Goal: Task Accomplishment & Management: Use online tool/utility

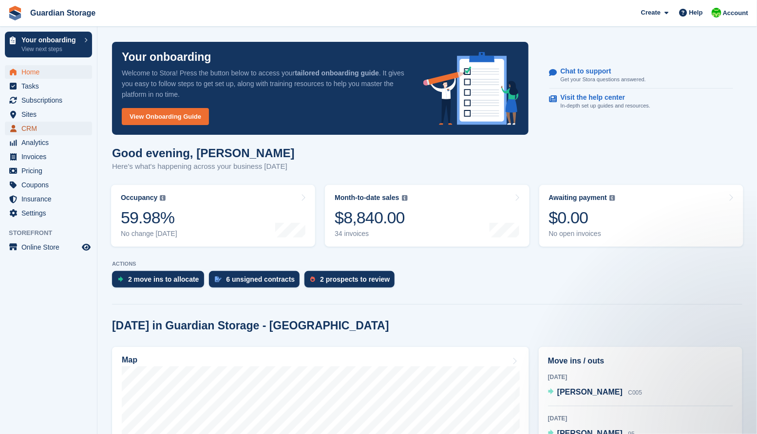
click at [28, 125] on span "CRM" at bounding box center [50, 129] width 58 height 14
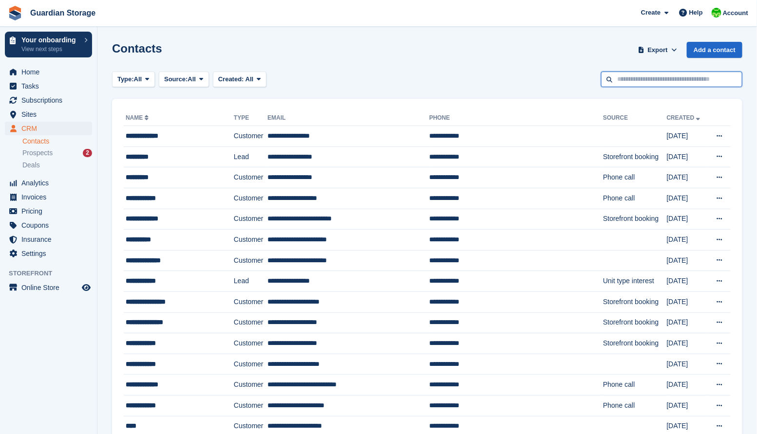
click at [623, 77] on input "text" at bounding box center [671, 80] width 141 height 16
type input "***"
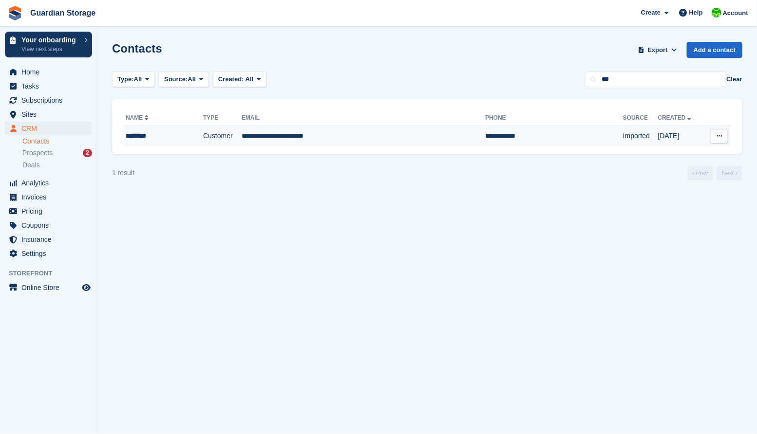
click at [203, 136] on td "Customer" at bounding box center [222, 136] width 38 height 20
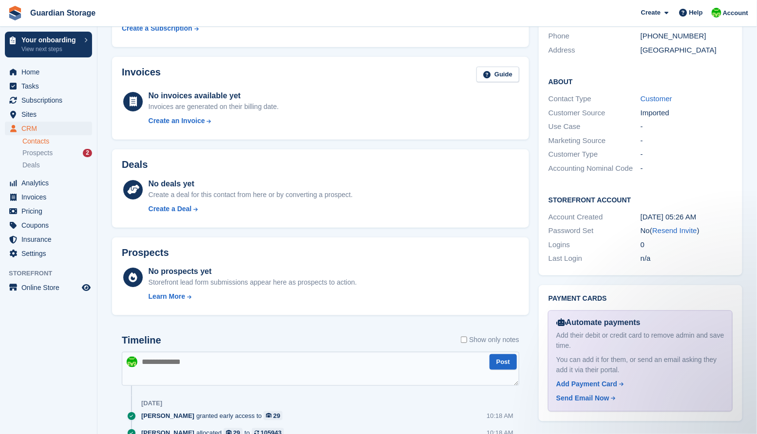
scroll to position [232, 0]
click at [670, 231] on link "Resend Invite" at bounding box center [674, 230] width 45 height 8
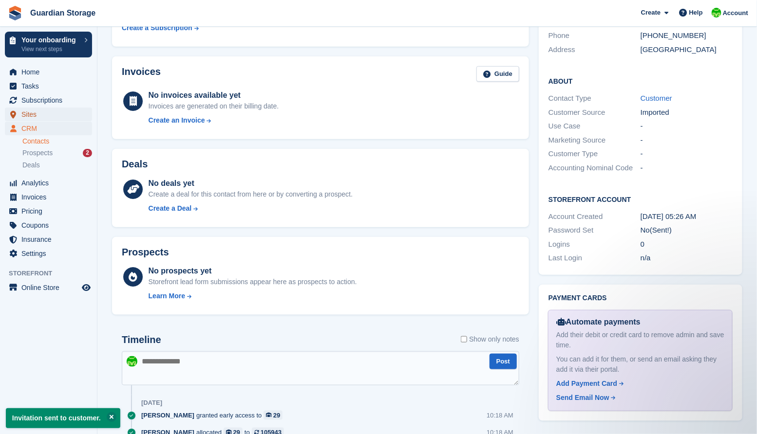
click at [26, 114] on span "Sites" at bounding box center [50, 115] width 58 height 14
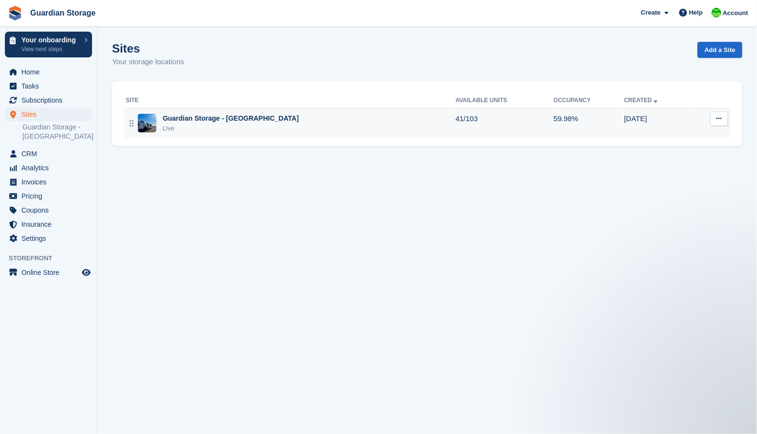
click at [246, 112] on td "Guardian Storage - Aberdeen Live" at bounding box center [290, 123] width 332 height 30
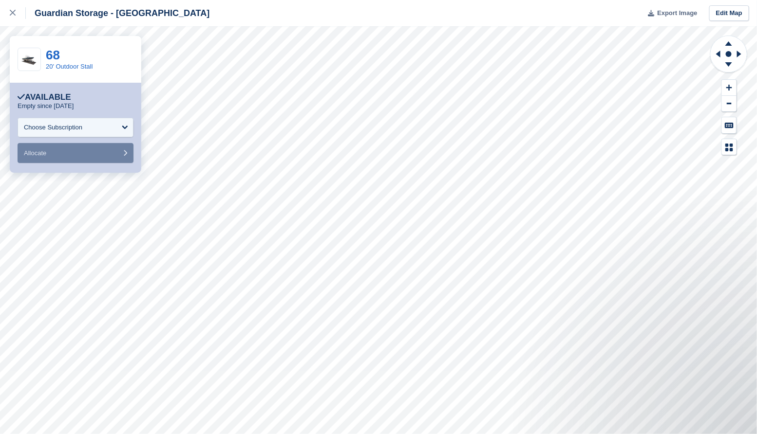
click at [682, 15] on span "Export Image" at bounding box center [677, 13] width 40 height 10
